Goal: Information Seeking & Learning: Check status

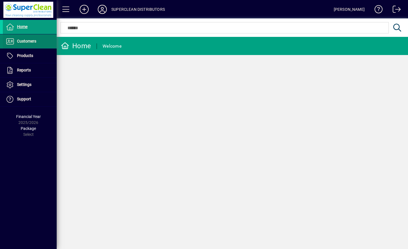
click at [22, 40] on span "Customers" at bounding box center [26, 41] width 19 height 5
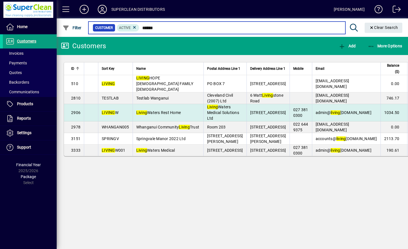
type input "******"
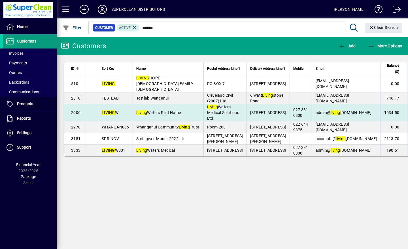
click at [162, 115] on span "Living Waters Rest Home" at bounding box center [158, 112] width 45 height 5
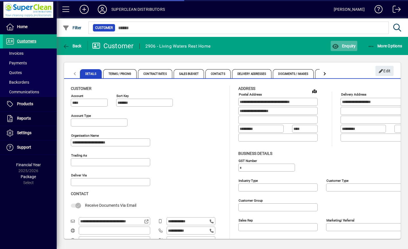
click at [349, 46] on span "Enquiry" at bounding box center [344, 46] width 24 height 5
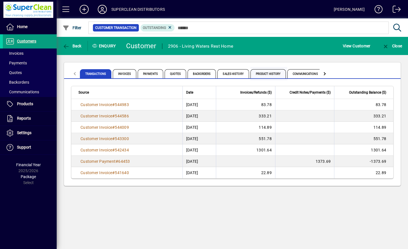
click at [270, 73] on span "Product History" at bounding box center [269, 73] width 36 height 9
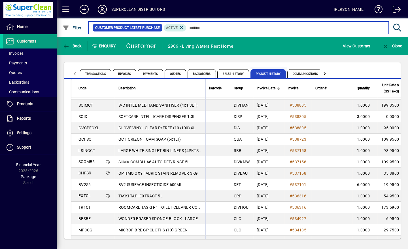
scroll to position [244, 0]
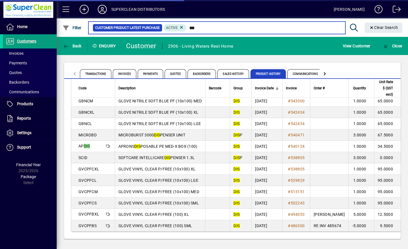
scroll to position [10, 0]
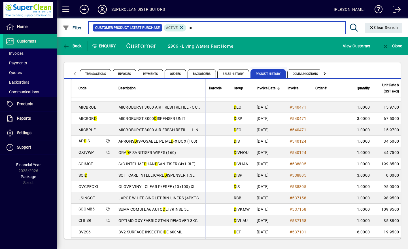
scroll to position [151, 0]
type input "*"
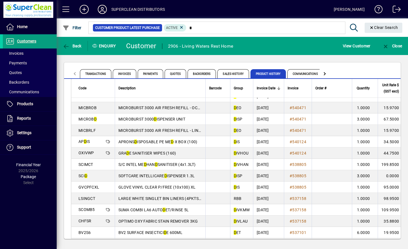
click at [103, 12] on icon at bounding box center [102, 9] width 11 height 9
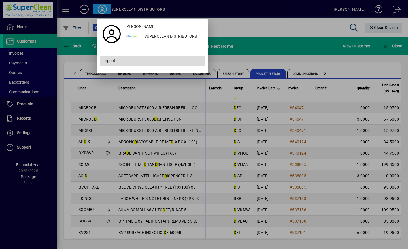
click at [112, 63] on span "Logout" at bounding box center [109, 61] width 13 height 6
